Goal: Information Seeking & Learning: Learn about a topic

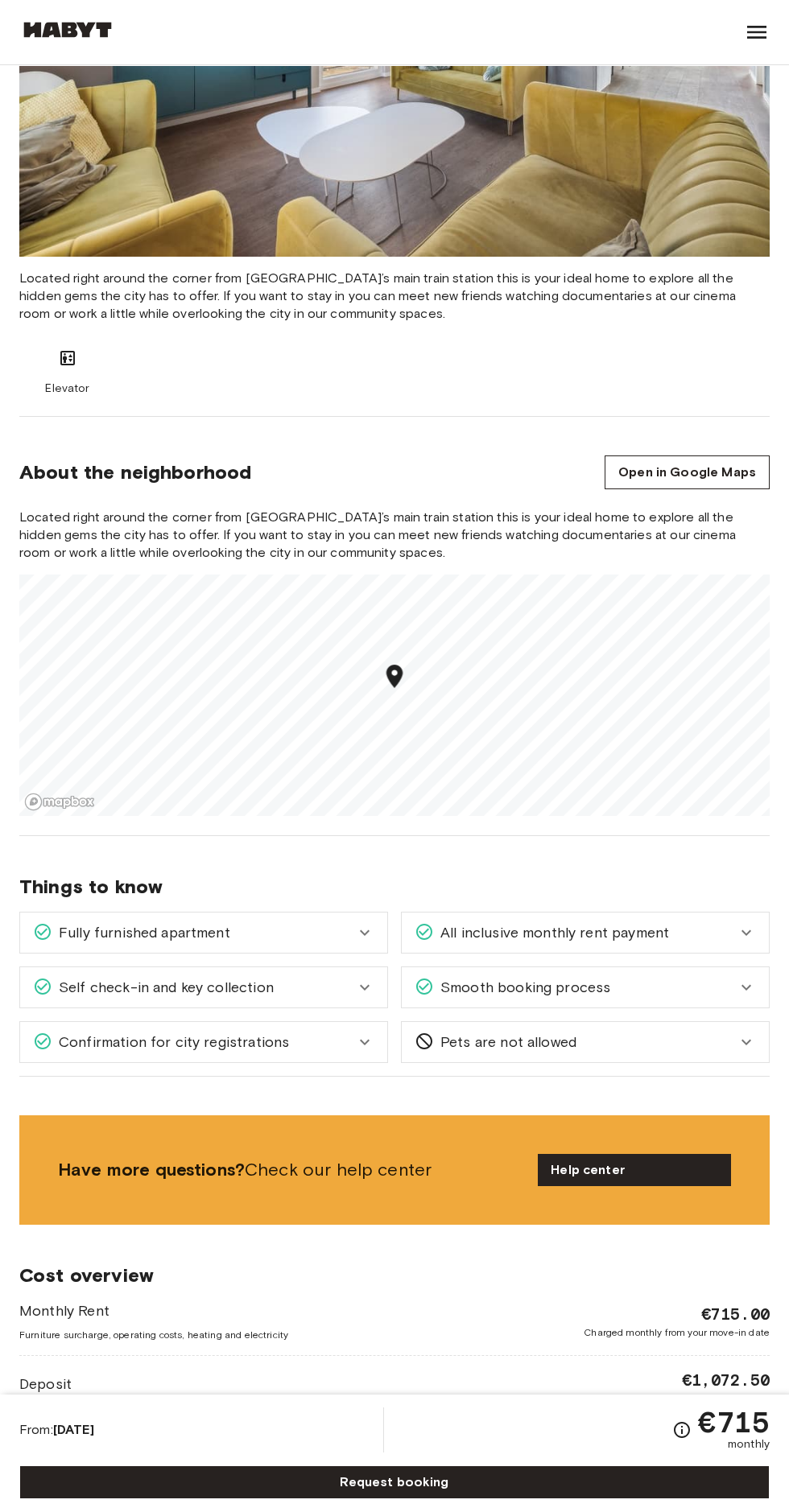
click at [285, 1044] on div "Confirmation for city registrations" at bounding box center [194, 1042] width 322 height 21
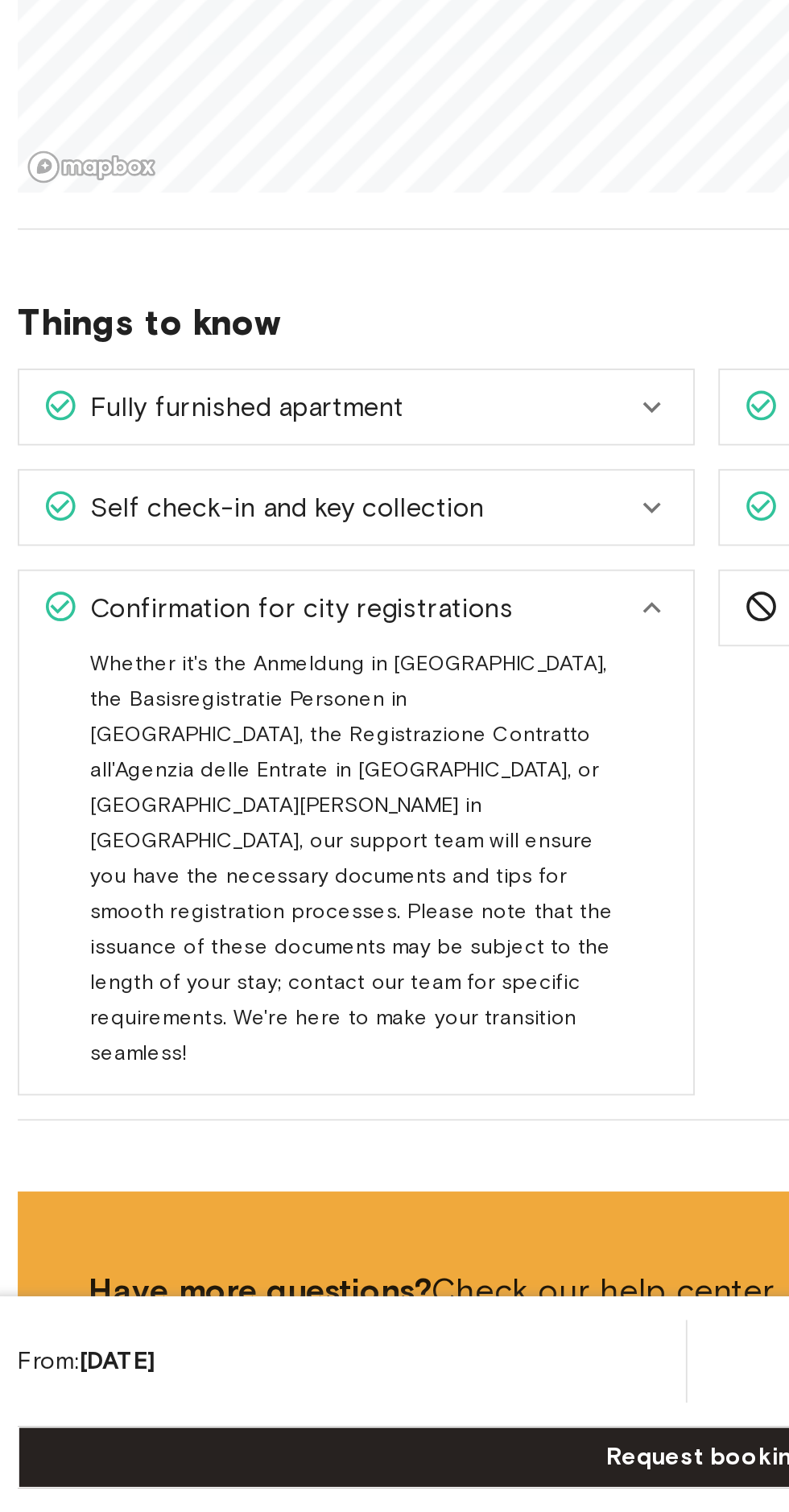
scroll to position [1842, 0]
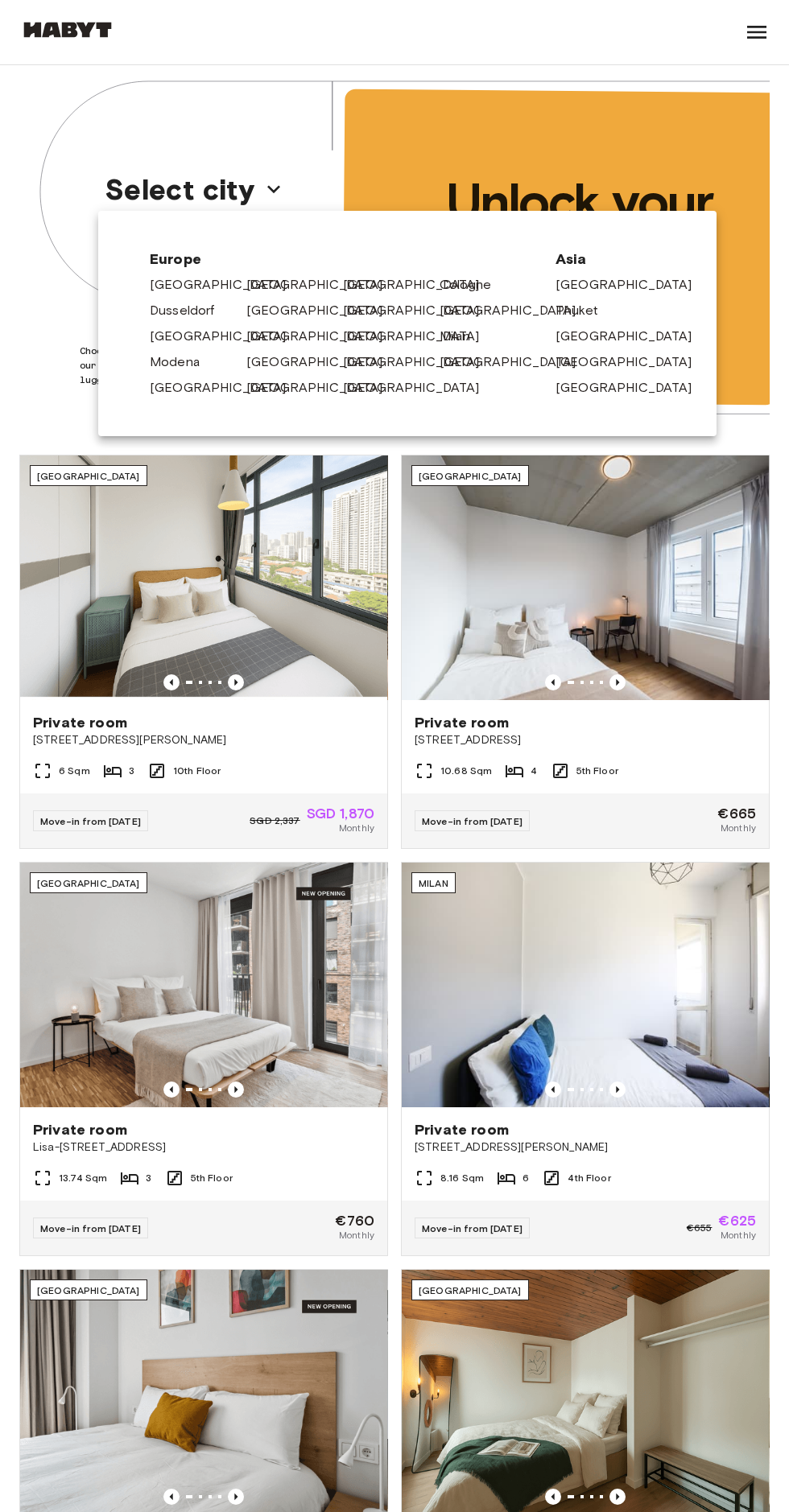
click at [249, 286] on link "[GEOGRAPHIC_DATA]" at bounding box center [323, 285] width 153 height 19
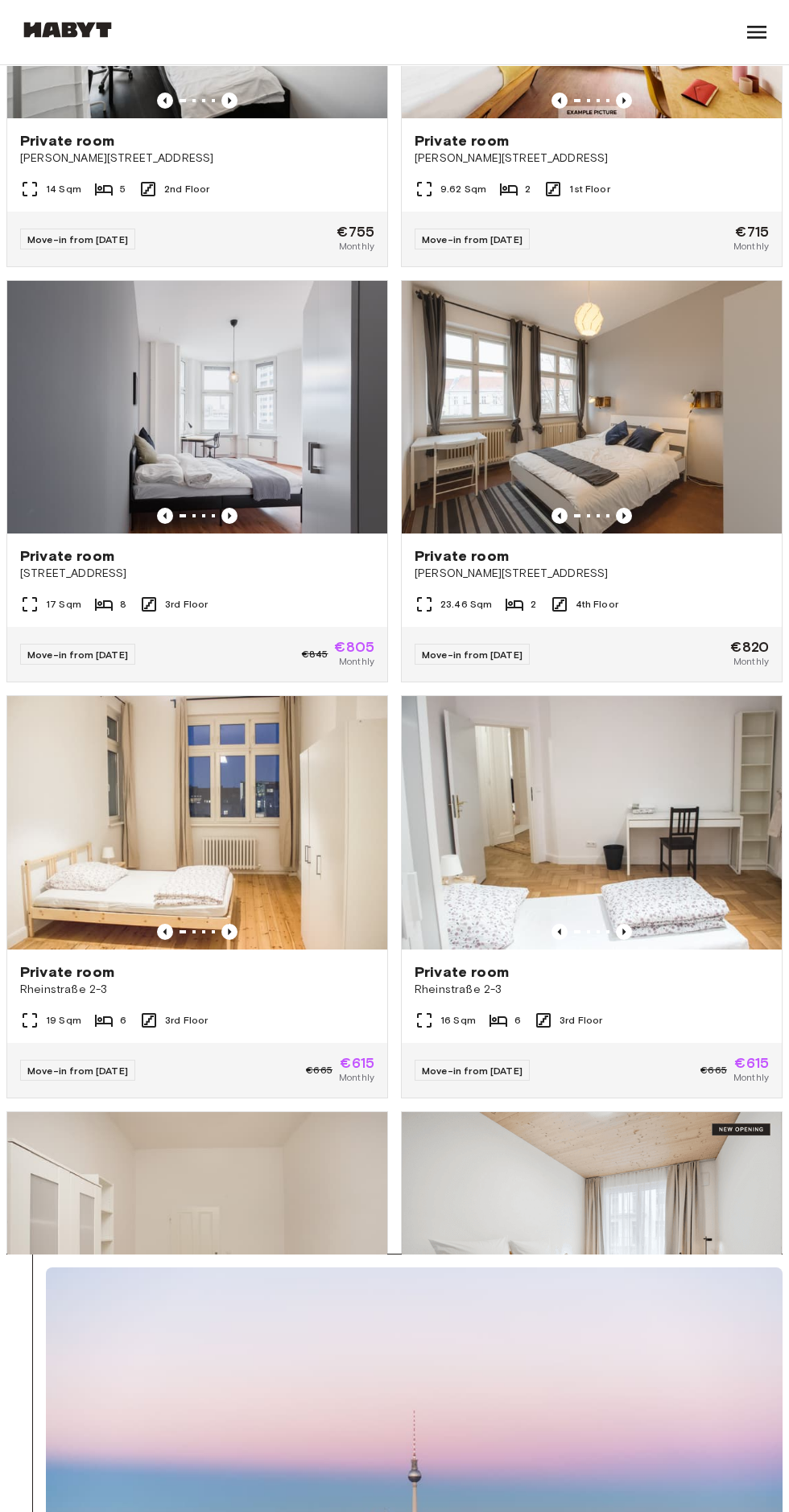
scroll to position [256, 0]
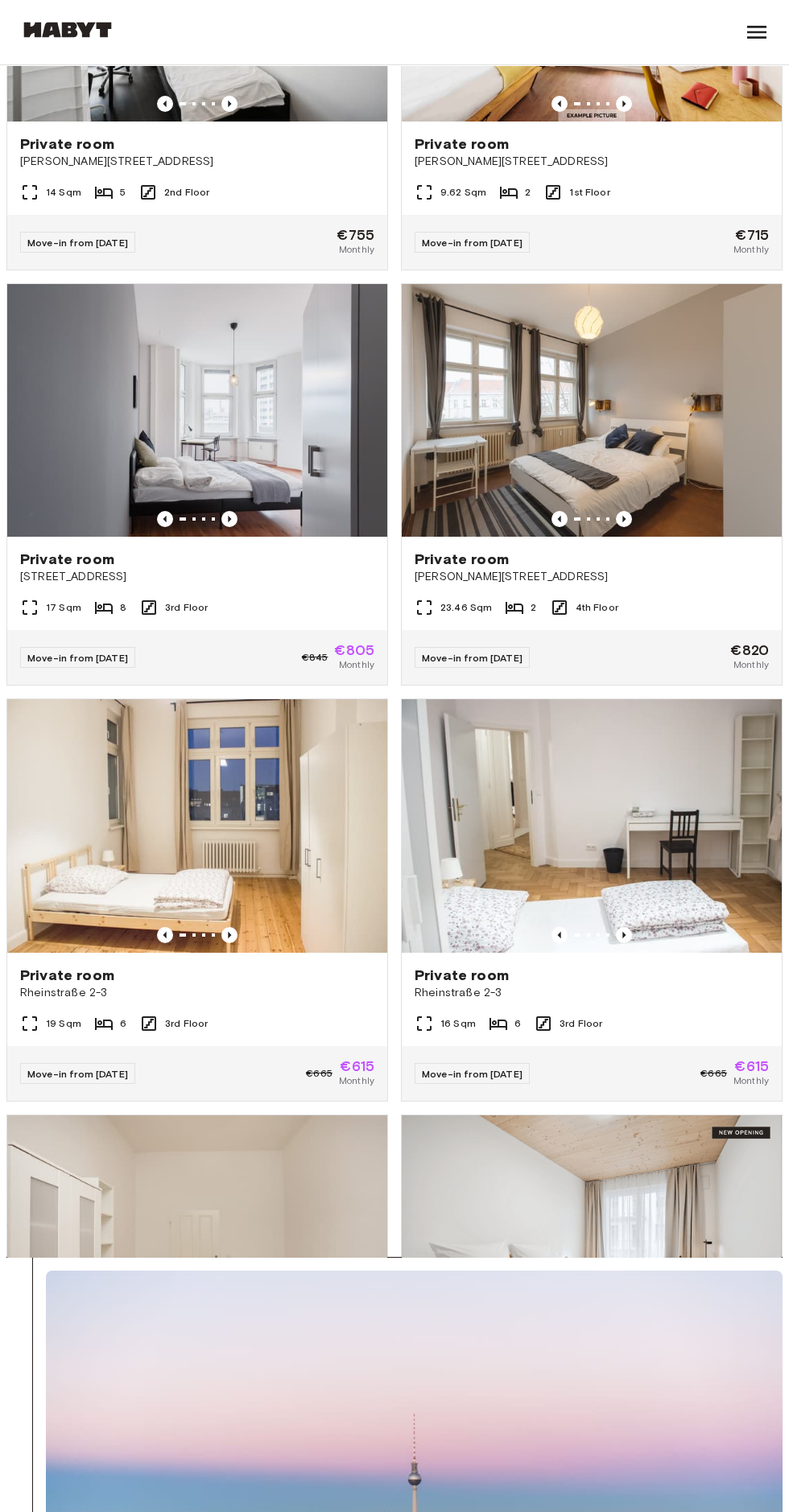
click at [680, 893] on img at bounding box center [591, 826] width 380 height 253
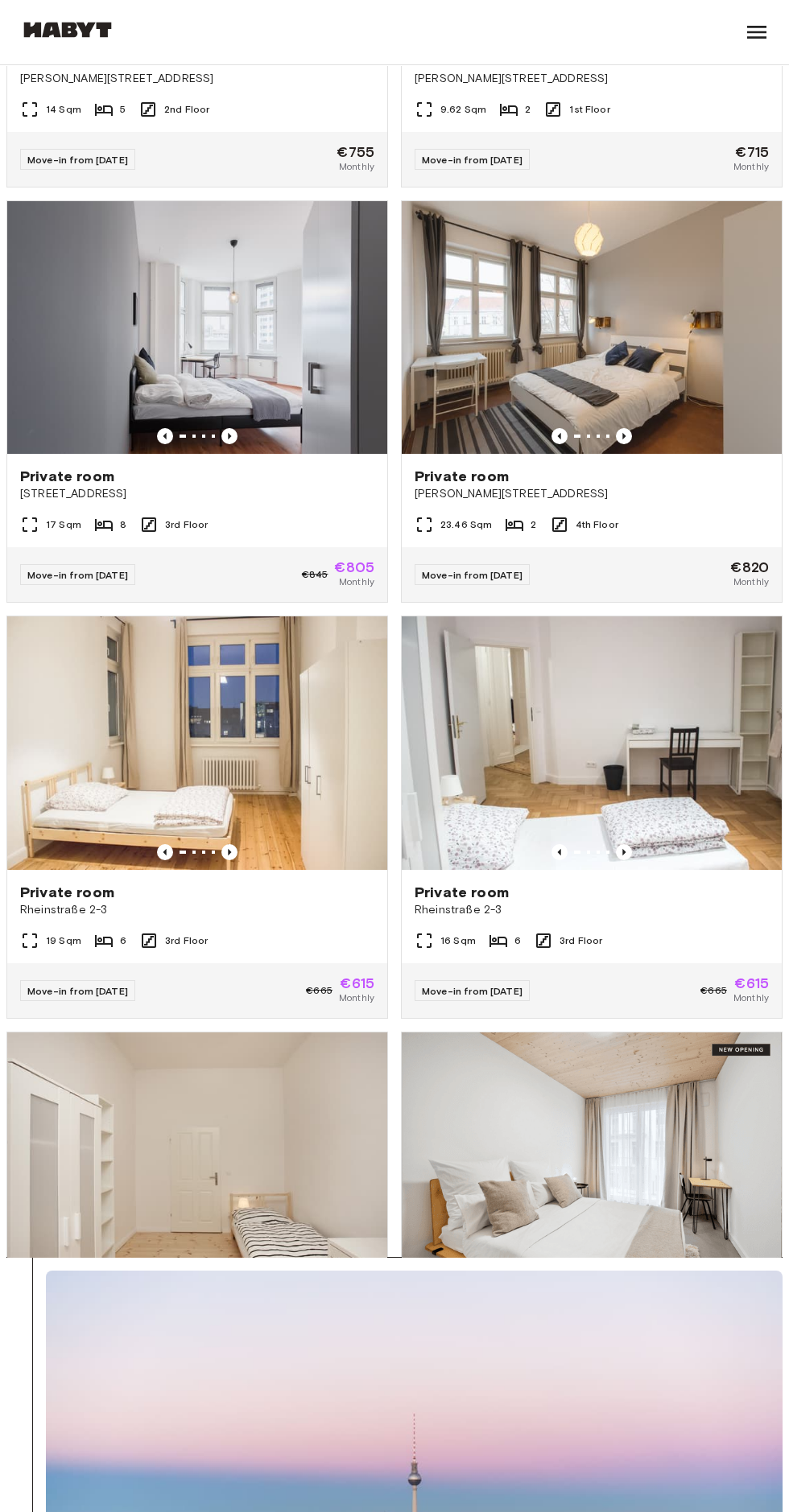
scroll to position [169, 0]
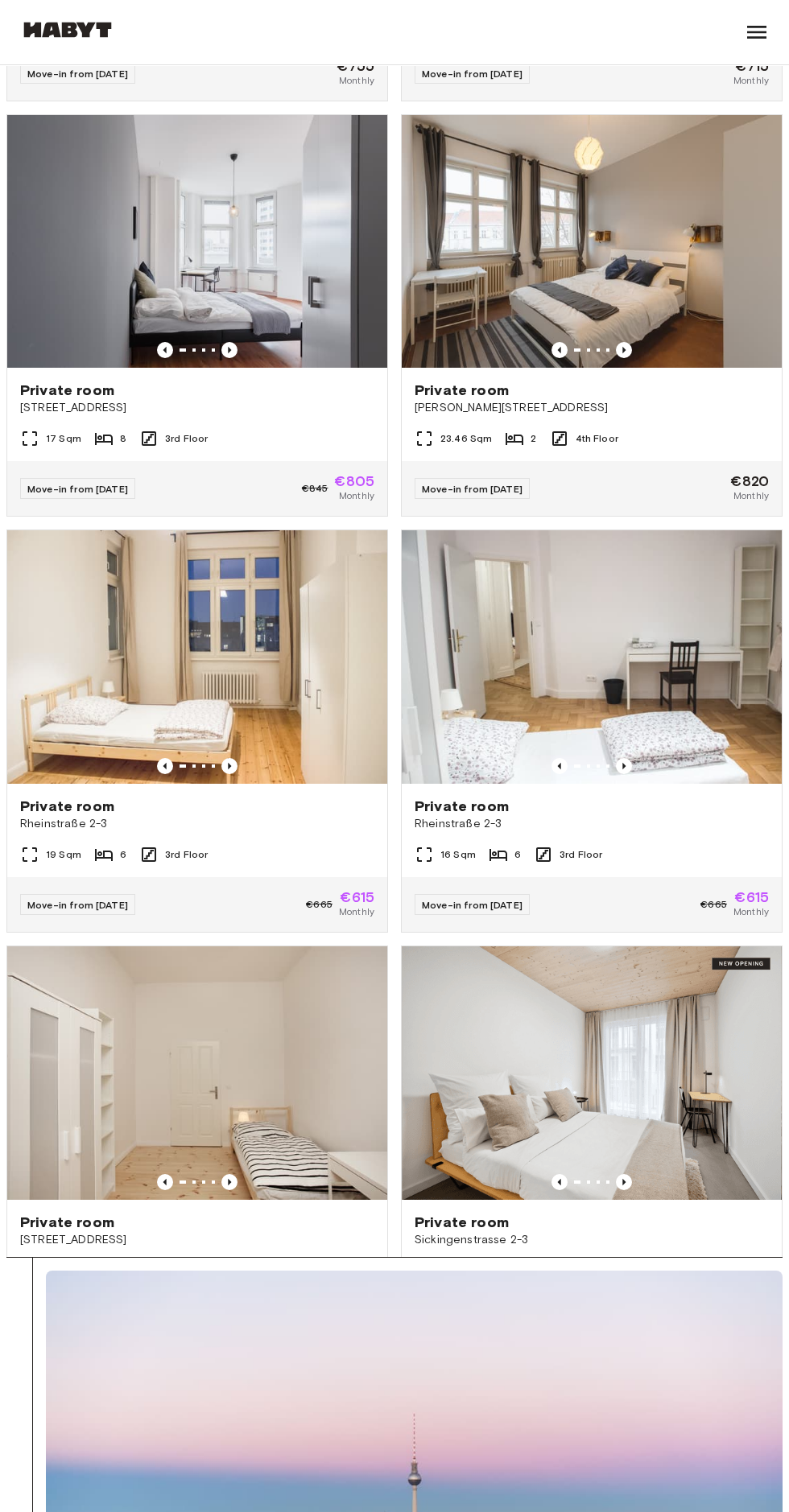
click at [117, 823] on span "Rheinstraße 2-3" at bounding box center [197, 823] width 354 height 16
click at [560, 849] on span "3rd Floor" at bounding box center [581, 854] width 43 height 14
click at [468, 968] on img at bounding box center [591, 1072] width 380 height 253
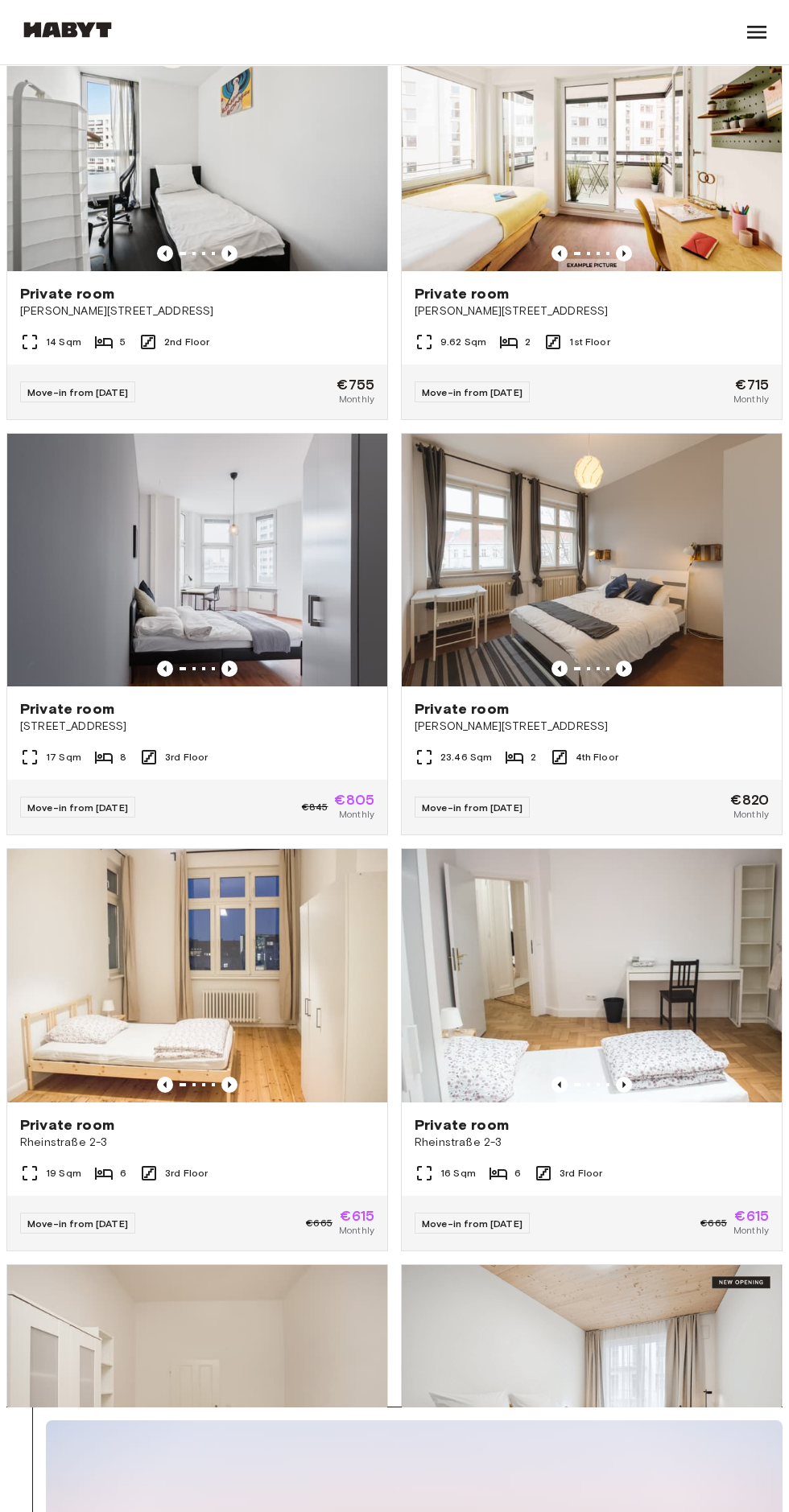
scroll to position [54, 0]
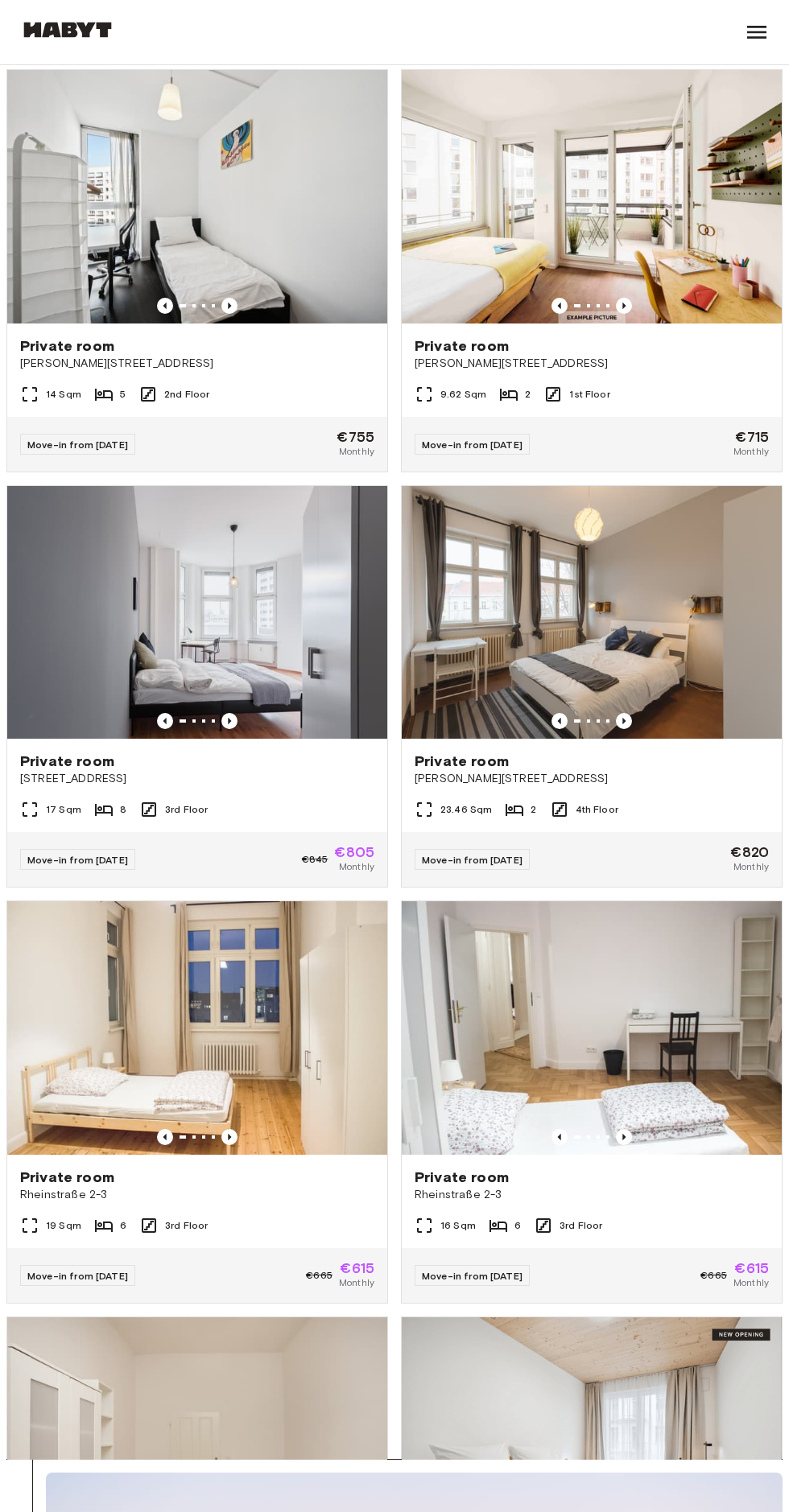
click at [145, 393] on icon at bounding box center [148, 394] width 14 height 14
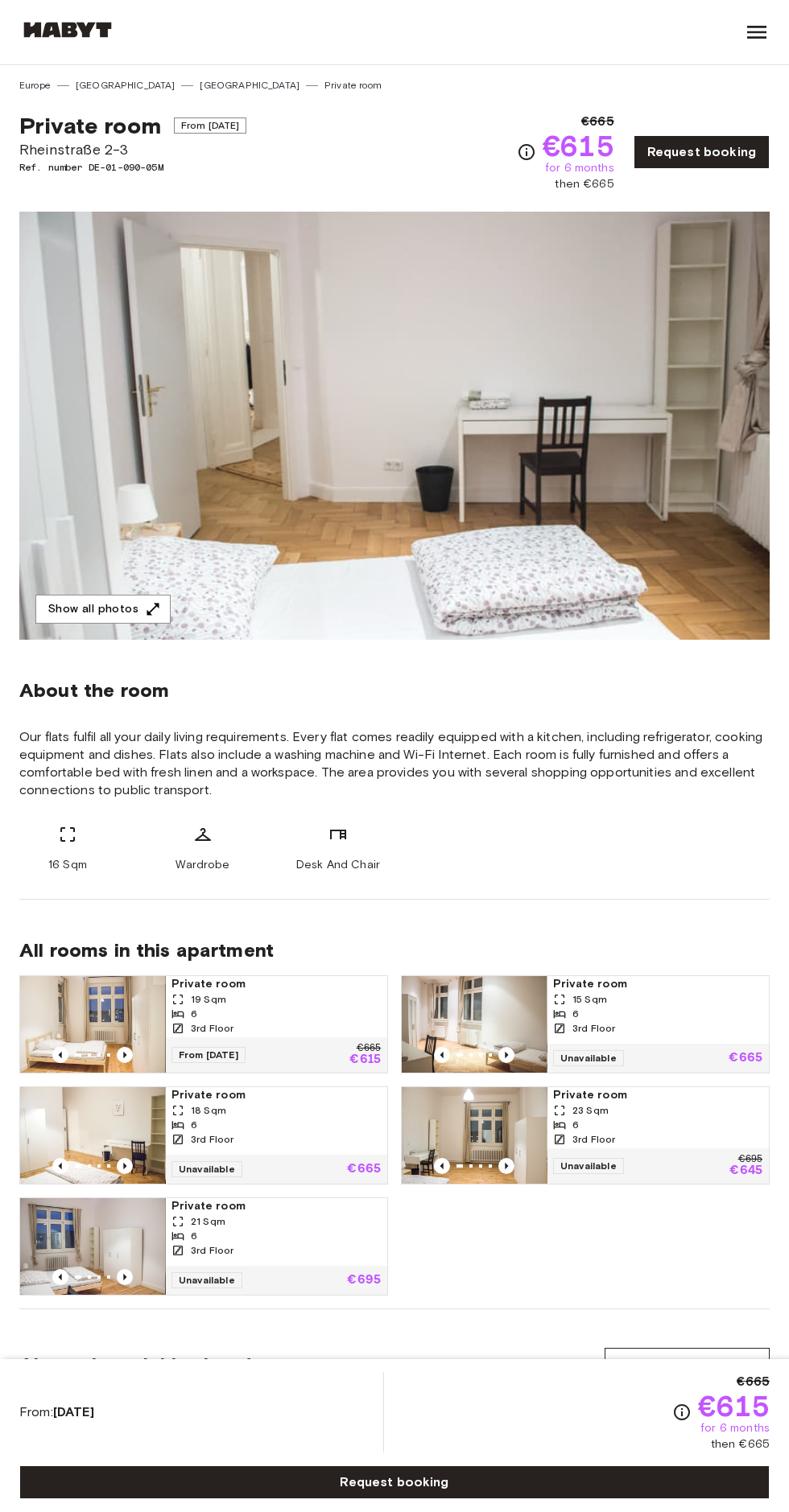
click at [157, 612] on icon "button" at bounding box center [152, 609] width 16 height 16
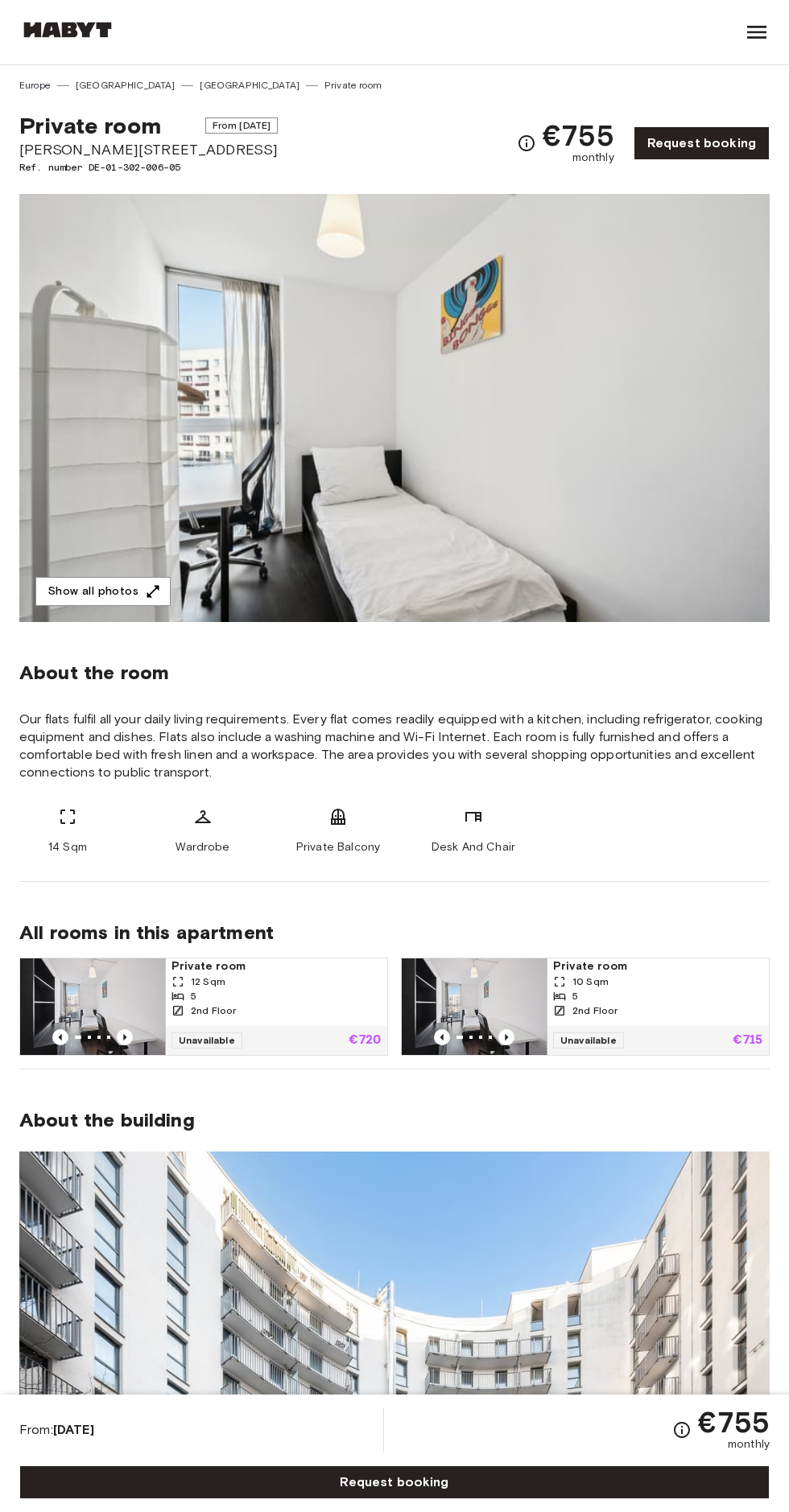
click at [149, 591] on icon "button" at bounding box center [153, 591] width 12 height 12
